Goal: Information Seeking & Learning: Find specific fact

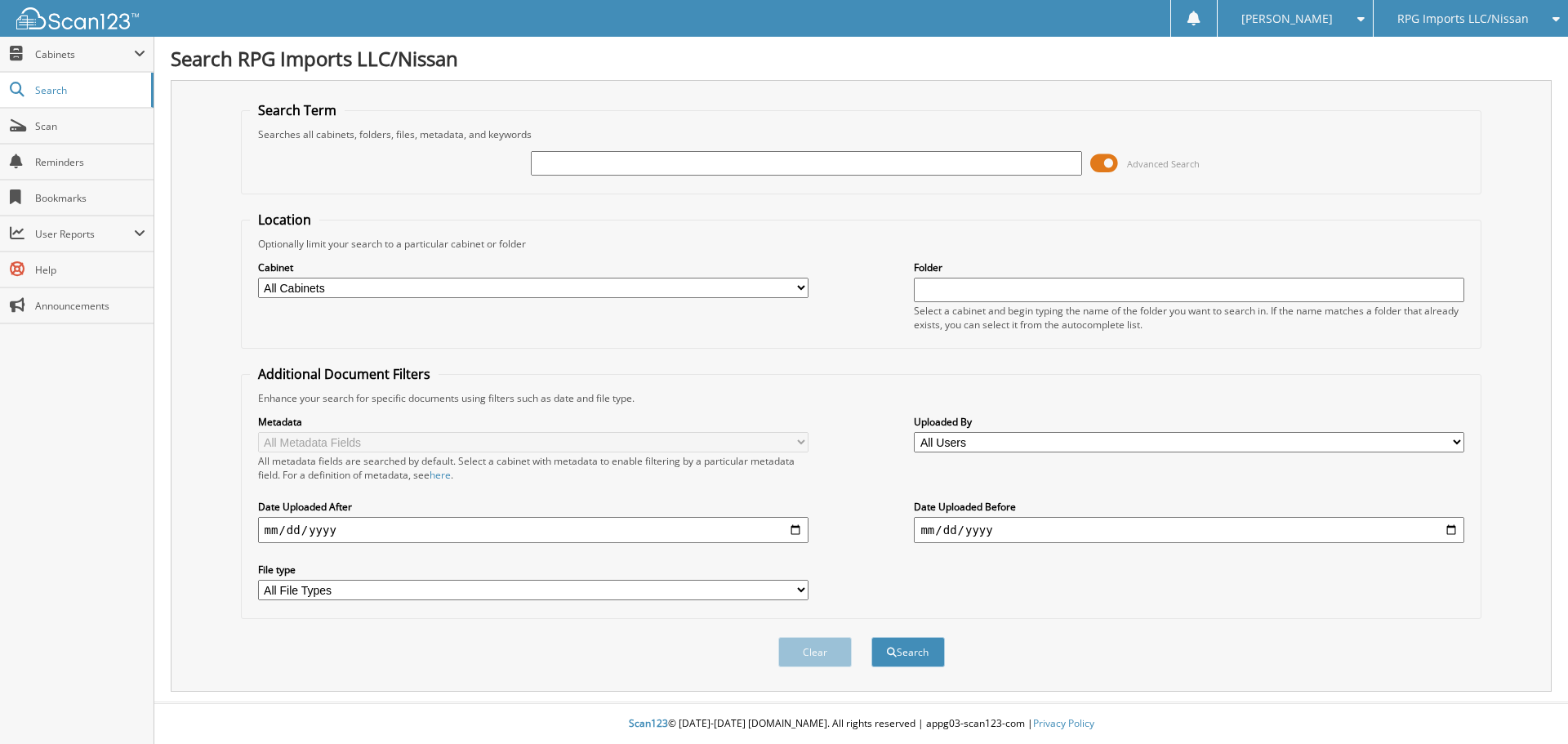
click at [1113, 162] on span at bounding box center [1104, 163] width 28 height 25
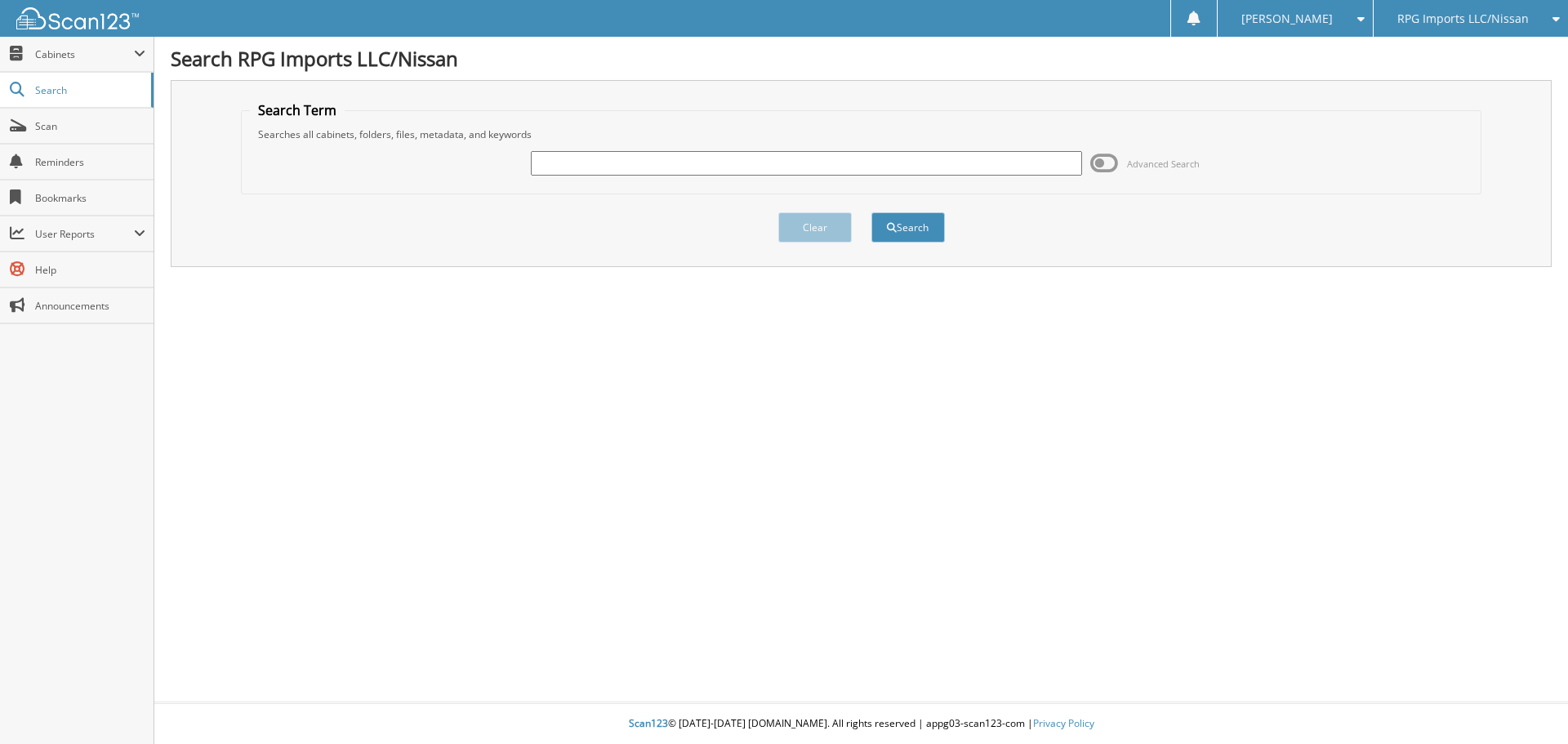
click at [647, 164] on input "text" at bounding box center [806, 163] width 550 height 25
type input "80419"
click at [917, 222] on button "Search" at bounding box center [907, 227] width 74 height 30
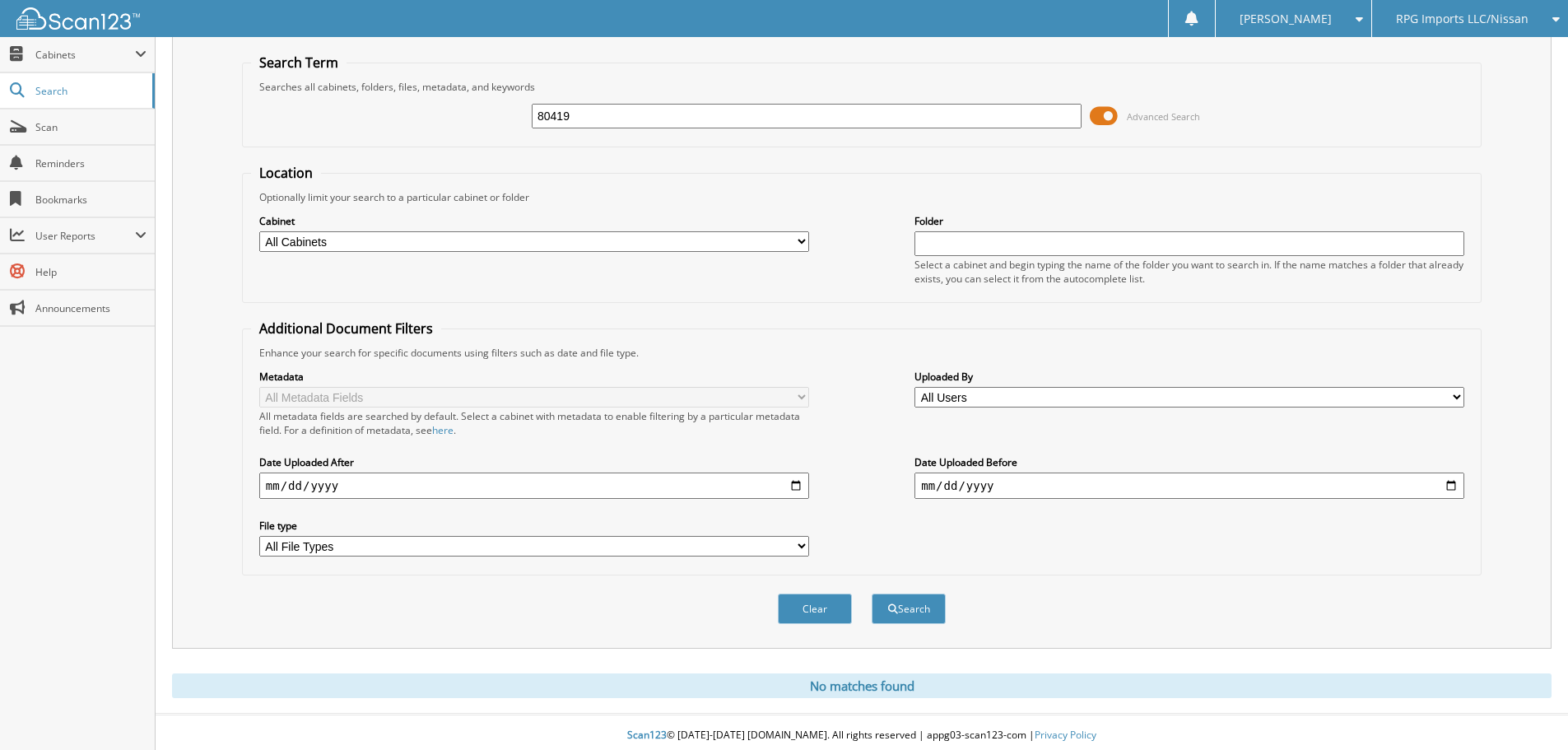
scroll to position [55, 0]
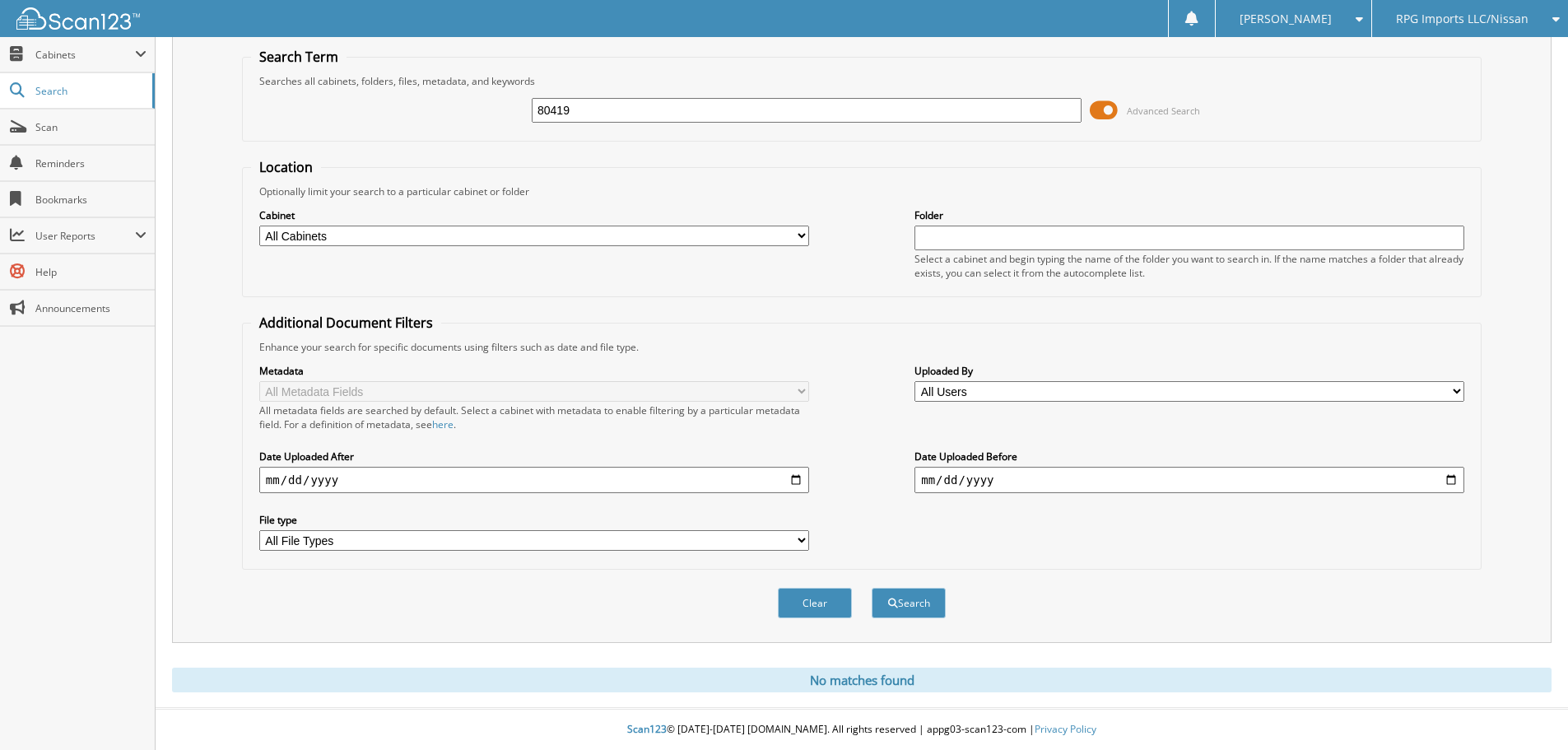
click at [585, 114] on input "80419" at bounding box center [806, 110] width 550 height 25
type input "80366"
click at [922, 598] on button "Search" at bounding box center [908, 603] width 74 height 30
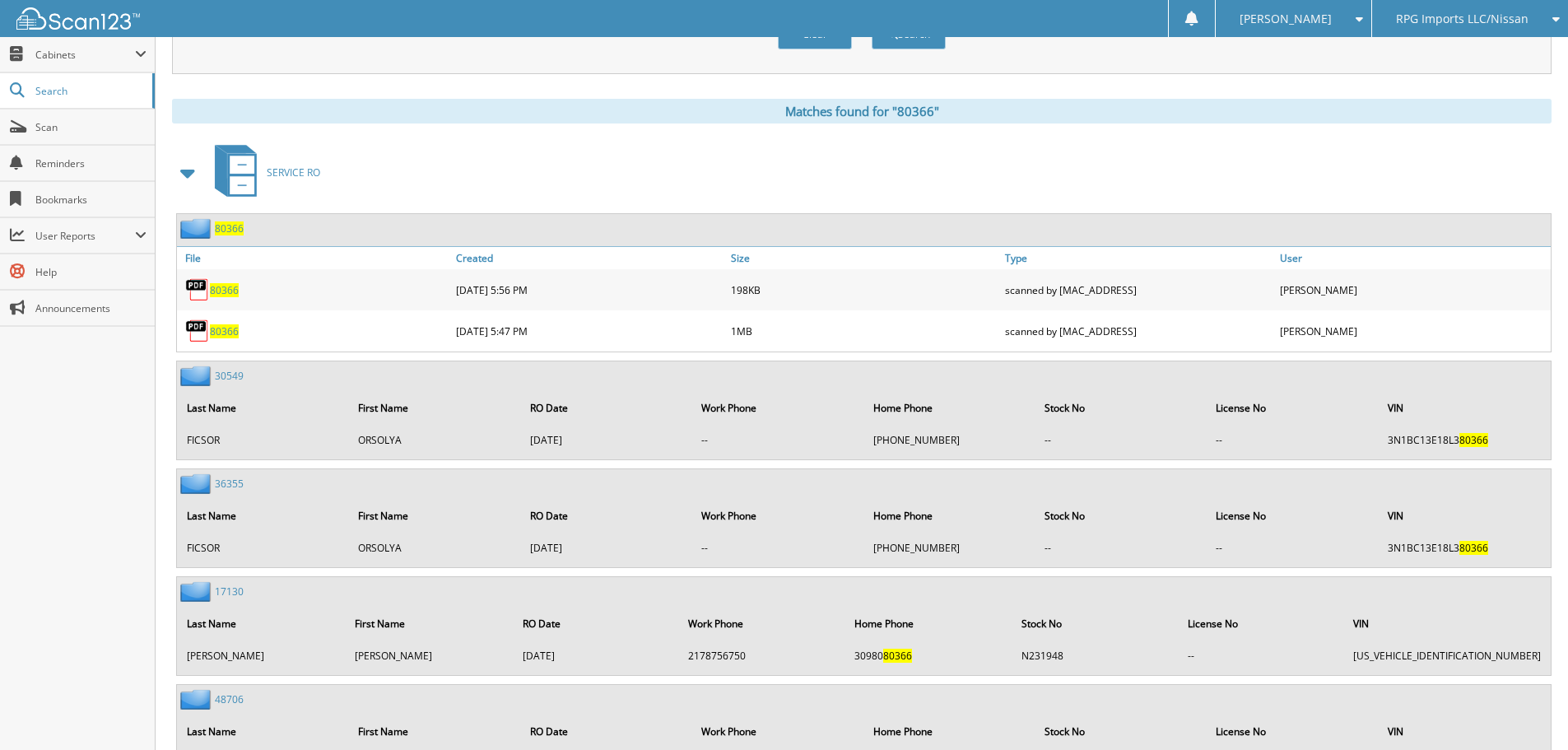
scroll to position [647, 0]
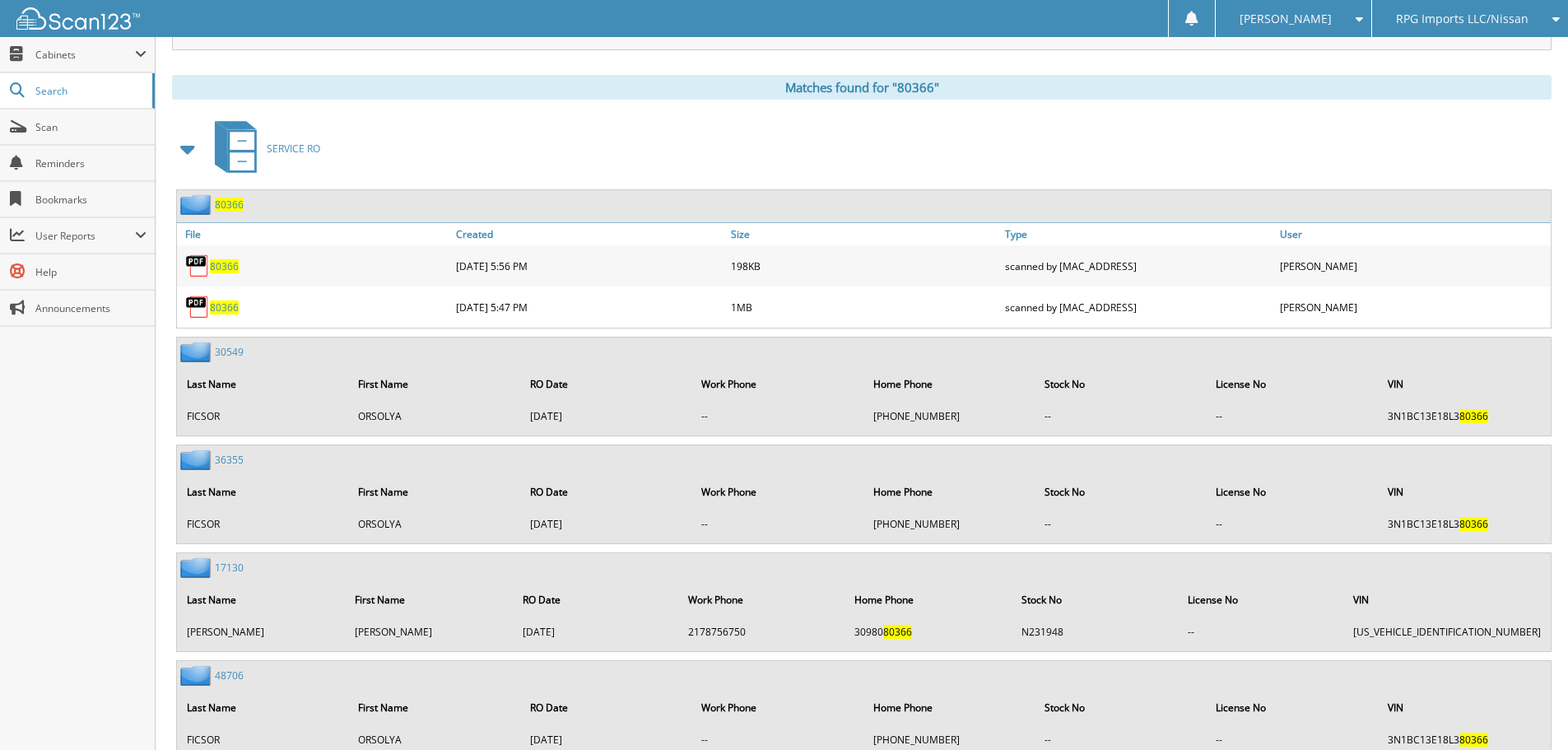
click at [230, 315] on div "80366" at bounding box center [314, 307] width 275 height 33
click at [230, 307] on span "80366" at bounding box center [225, 308] width 29 height 14
